Goal: Information Seeking & Learning: Understand process/instructions

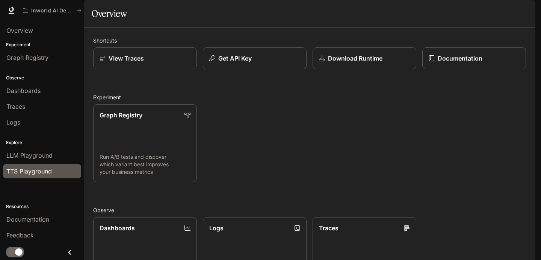
click at [38, 170] on span "TTS Playground" at bounding box center [28, 171] width 45 height 9
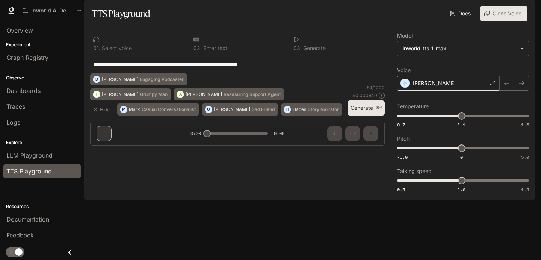
click at [482, 91] on div "Alex" at bounding box center [448, 83] width 103 height 15
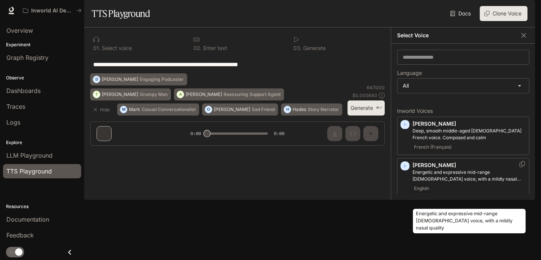
click at [453, 182] on p "Energetic and expressive mid-range male voice, with a mildly nasal quality" at bounding box center [470, 176] width 114 height 14
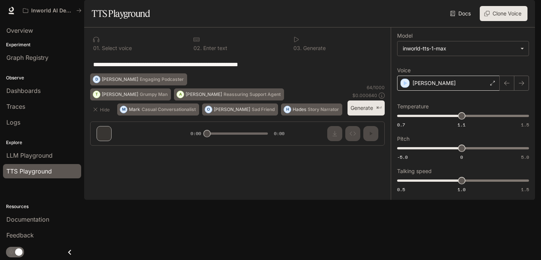
click at [489, 91] on div "Alex" at bounding box center [448, 83] width 103 height 15
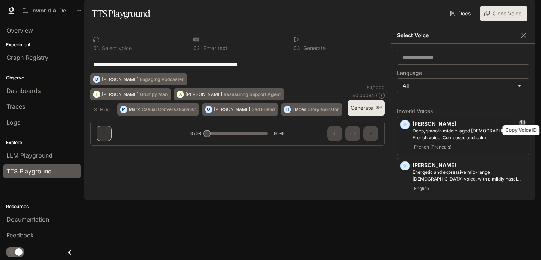
click at [525, 126] on icon "Copy Voice ID" at bounding box center [522, 123] width 5 height 6
click at [524, 169] on div at bounding box center [523, 163] width 14 height 11
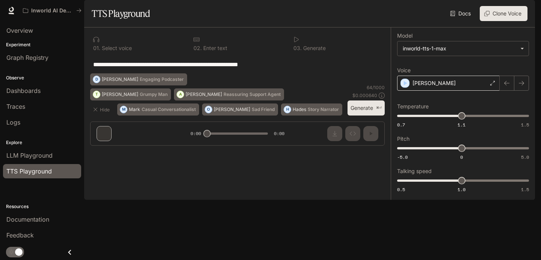
click at [474, 91] on div "Alex" at bounding box center [448, 83] width 103 height 15
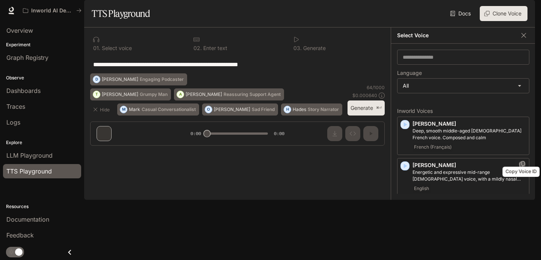
click at [521, 167] on icon "Copy Voice ID" at bounding box center [523, 164] width 8 height 6
click at [523, 167] on icon "Copy Voice ID" at bounding box center [523, 164] width 8 height 6
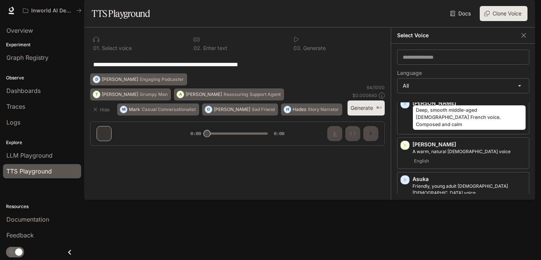
scroll to position [62, 0]
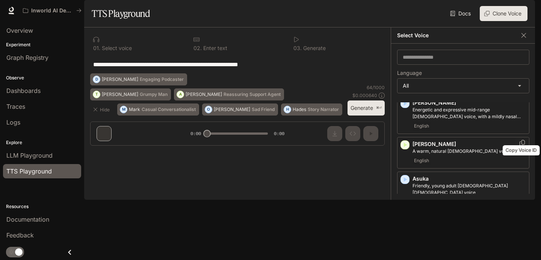
click at [522, 146] on icon "Copy Voice ID" at bounding box center [523, 143] width 8 height 6
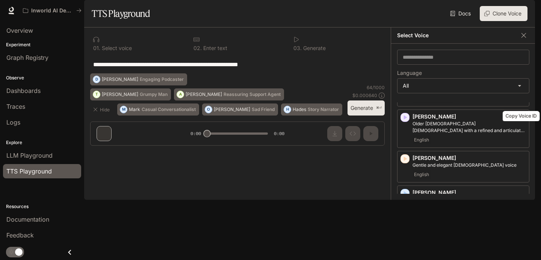
click at [520, 118] on icon "Copy Voice ID" at bounding box center [523, 115] width 8 height 6
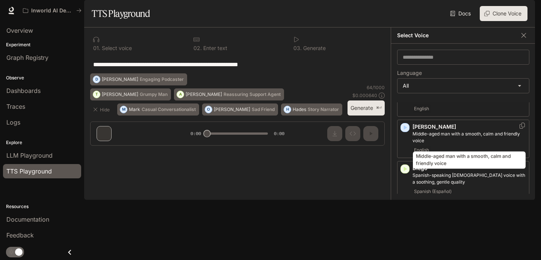
scroll to position [245, 0]
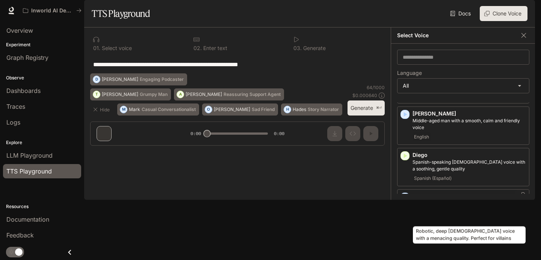
click at [435, 209] on p "Robotic, deep male voice with a menacing quality. Perfect for villains" at bounding box center [470, 207] width 114 height 14
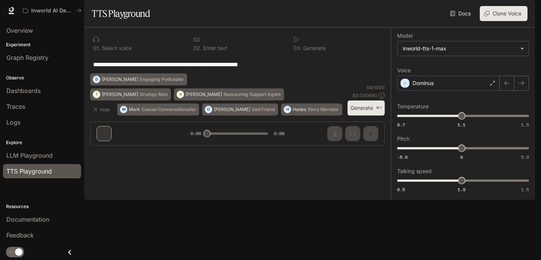
click at [372, 116] on button "Generate ⌘⏎" at bounding box center [366, 107] width 37 height 15
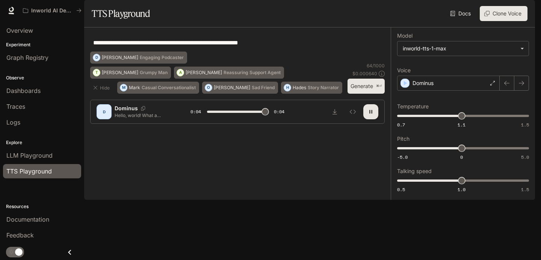
type input "*"
click at [529, 8] on img "button" at bounding box center [524, 10] width 11 height 11
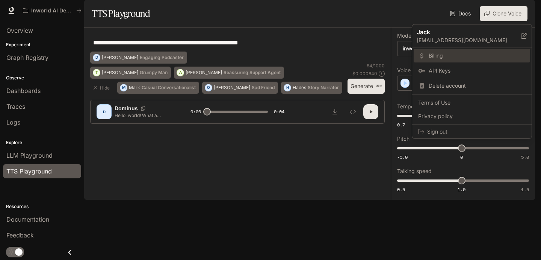
click at [455, 59] on span "Billing" at bounding box center [477, 56] width 97 height 8
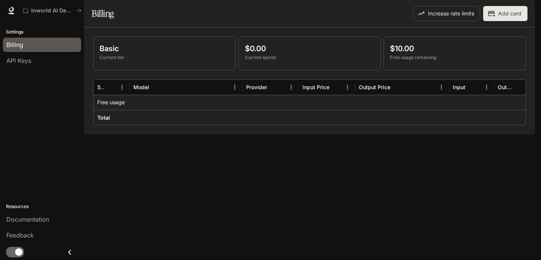
click at [494, 17] on icon "button" at bounding box center [492, 14] width 8 height 8
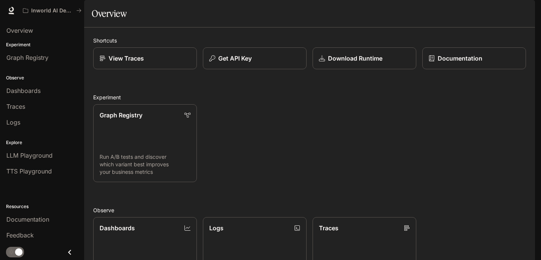
click at [394, 124] on div "Graph Registry Run A/B tests and discover which variant best improves your busi…" at bounding box center [306, 140] width 439 height 84
click at [40, 165] on link "TTS Playground" at bounding box center [42, 171] width 78 height 14
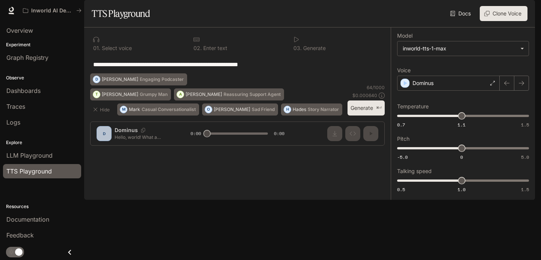
click at [142, 151] on div "**********" at bounding box center [237, 89] width 307 height 124
click at [127, 151] on div "**********" at bounding box center [237, 89] width 307 height 124
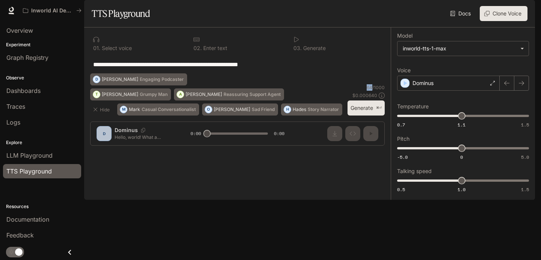
click at [127, 151] on div "**********" at bounding box center [237, 89] width 307 height 124
click at [108, 151] on div "**********" at bounding box center [237, 89] width 307 height 124
click at [100, 115] on button "Hide" at bounding box center [102, 109] width 24 height 12
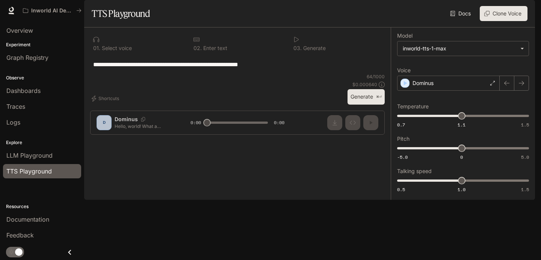
click at [141, 141] on div "**********" at bounding box center [237, 83] width 307 height 113
click at [468, 91] on div "Dominus" at bounding box center [448, 83] width 103 height 15
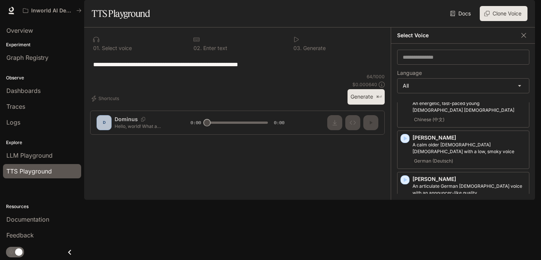
scroll to position [770, 0]
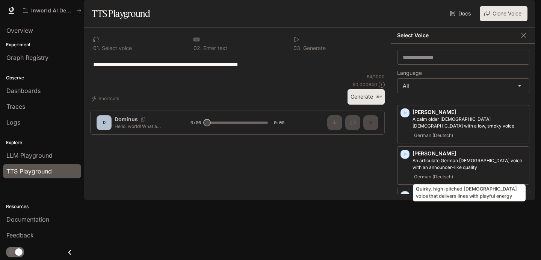
click at [465, 183] on div "Quirky, high-pitched female voice that delivers lines with playful energy" at bounding box center [469, 190] width 114 height 23
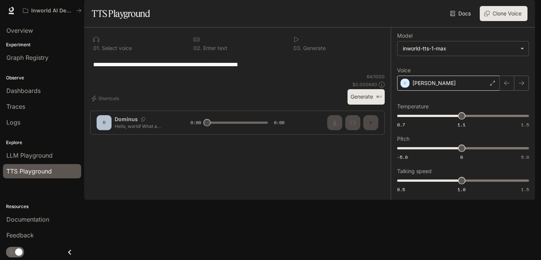
click at [493, 85] on icon at bounding box center [493, 83] width 5 height 5
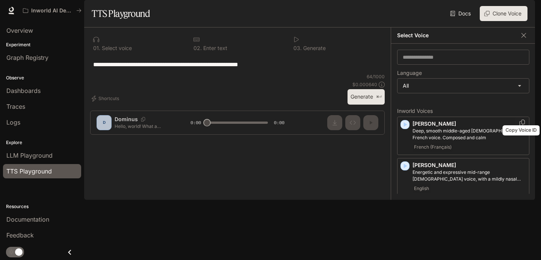
click at [521, 126] on icon "Copy Voice ID" at bounding box center [523, 123] width 8 height 6
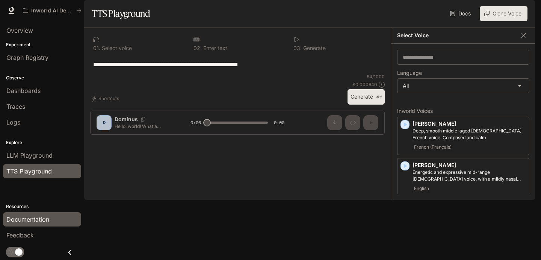
click at [38, 223] on span "Documentation" at bounding box center [27, 219] width 43 height 9
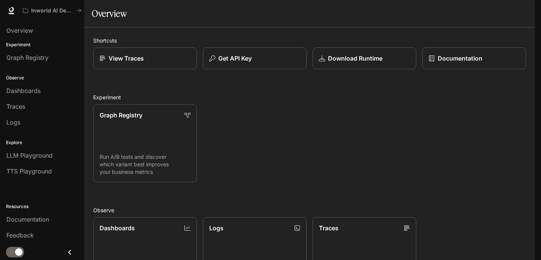
click at [525, 12] on img "button" at bounding box center [524, 10] width 11 height 11
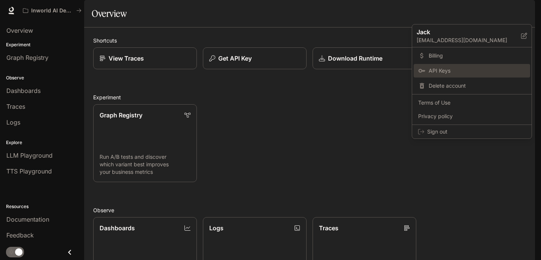
click at [456, 72] on span "API Keys" at bounding box center [477, 71] width 97 height 8
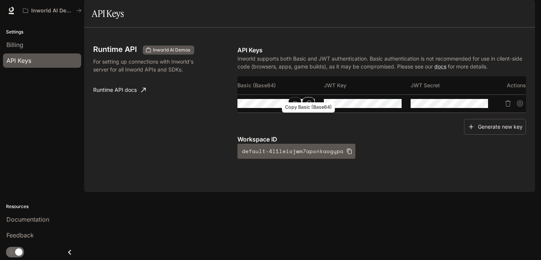
click at [303, 110] on button "Copy Basic (Base64)" at bounding box center [308, 103] width 13 height 13
click at [305, 110] on button "Copy Basic (Base64)" at bounding box center [308, 103] width 13 height 13
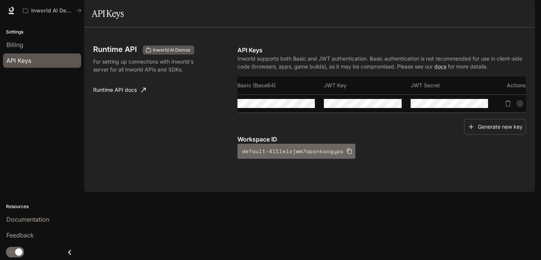
click at [347, 154] on icon "button" at bounding box center [350, 151] width 6 height 6
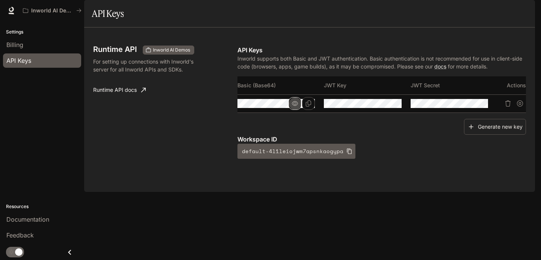
click at [294, 106] on icon "button" at bounding box center [295, 103] width 6 height 5
click at [306, 106] on icon "Copy Basic (Base64)" at bounding box center [309, 103] width 6 height 6
